Goal: Task Accomplishment & Management: Complete application form

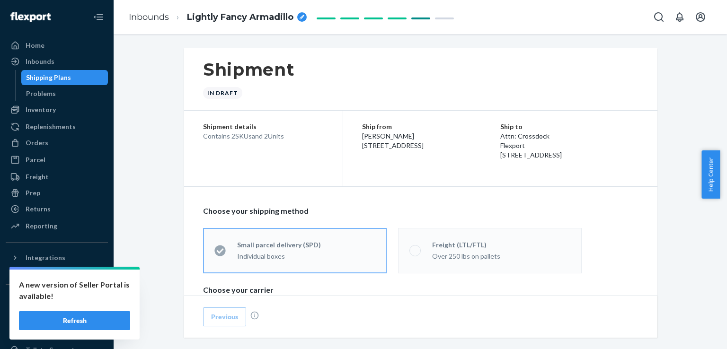
scroll to position [398, 0]
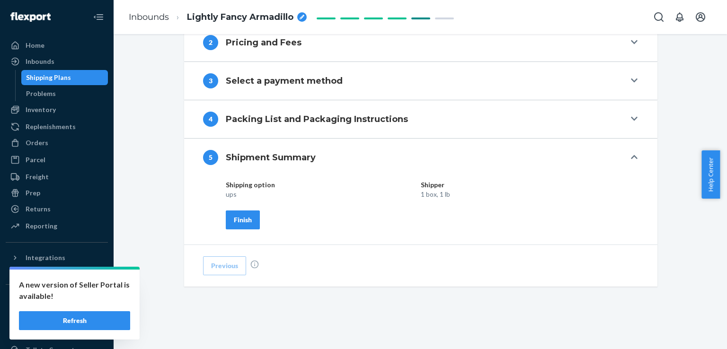
click at [244, 220] on div "Finish" at bounding box center [243, 219] width 18 height 9
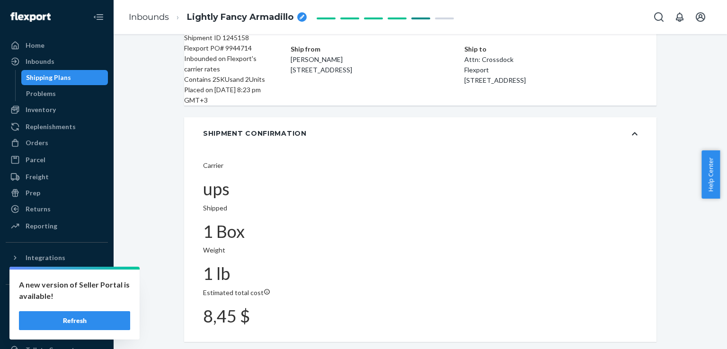
scroll to position [100, 0]
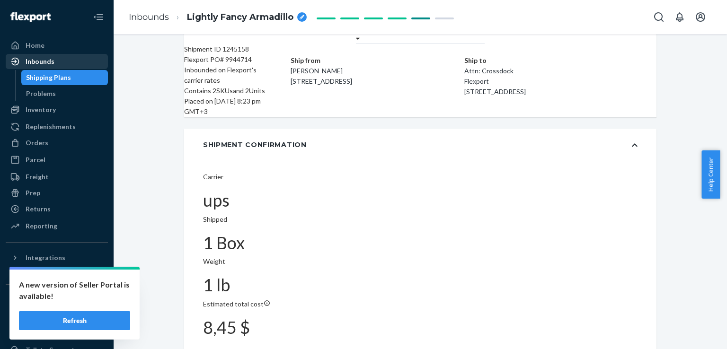
click at [73, 66] on div "Inbounds" at bounding box center [57, 61] width 100 height 13
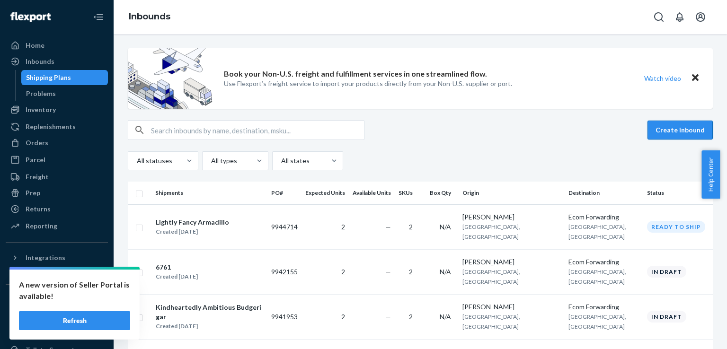
click at [691, 136] on button "Create inbound" at bounding box center [680, 130] width 65 height 19
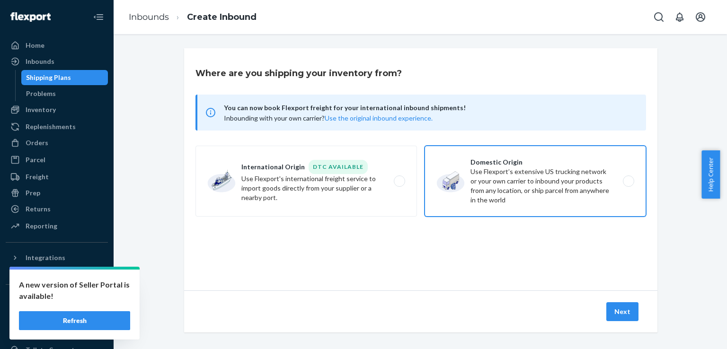
click at [502, 186] on label "Domestic Origin Use Flexport’s extensive US trucking network or your own carrie…" at bounding box center [536, 181] width 222 height 71
click at [628, 185] on input "Domestic Origin Use Flexport’s extensive US trucking network or your own carrie…" at bounding box center [631, 181] width 6 height 6
radio input "true"
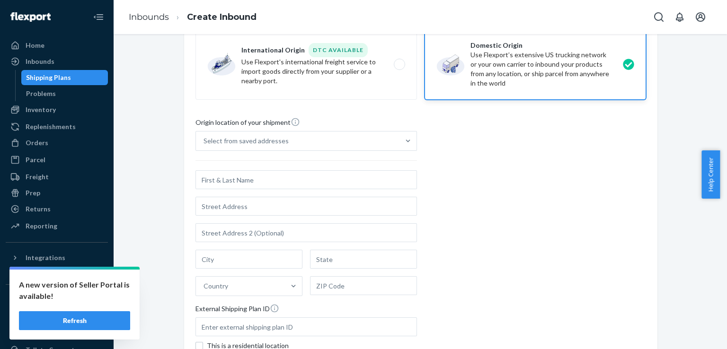
scroll to position [117, 0]
